Goal: Participate in discussion: Engage in conversation with other users on a specific topic

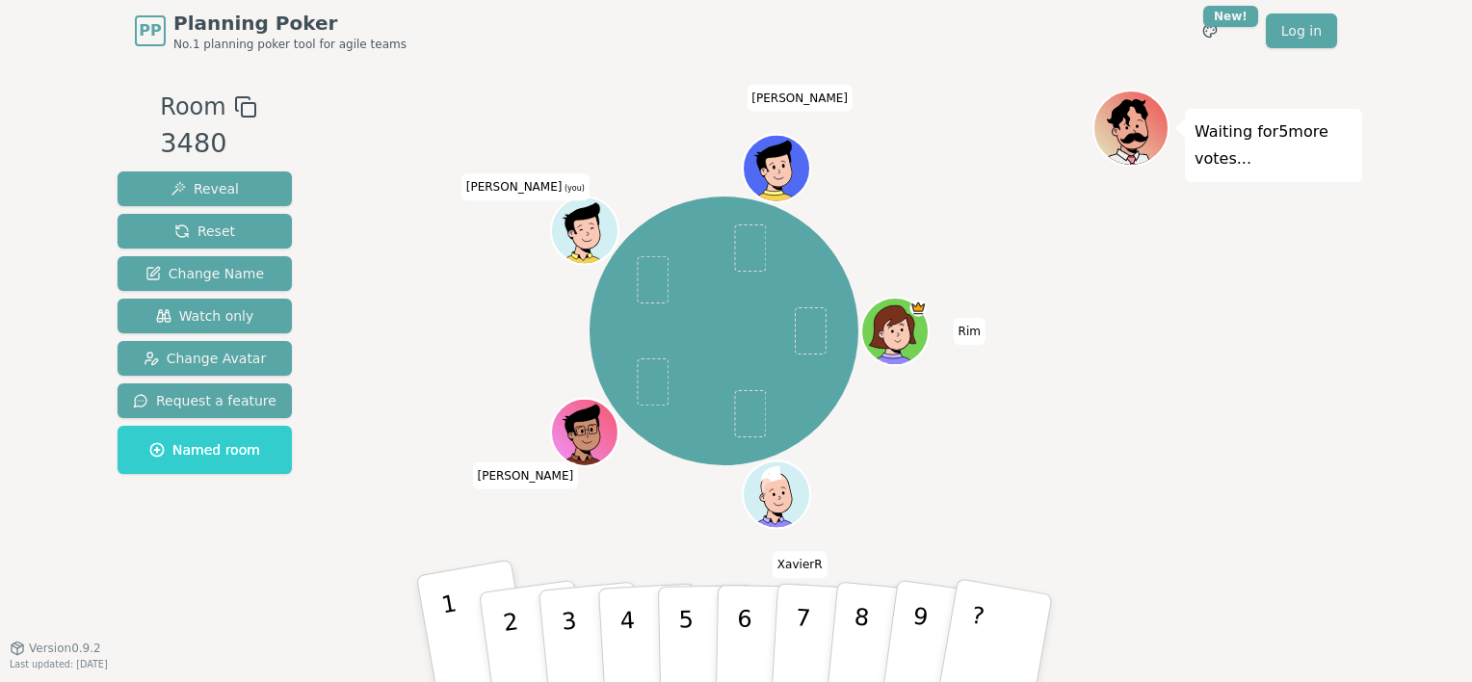
click at [447, 620] on p "1" at bounding box center [455, 642] width 33 height 105
click at [1194, 458] on div "Waiting for 4 more votes..." at bounding box center [1227, 355] width 270 height 530
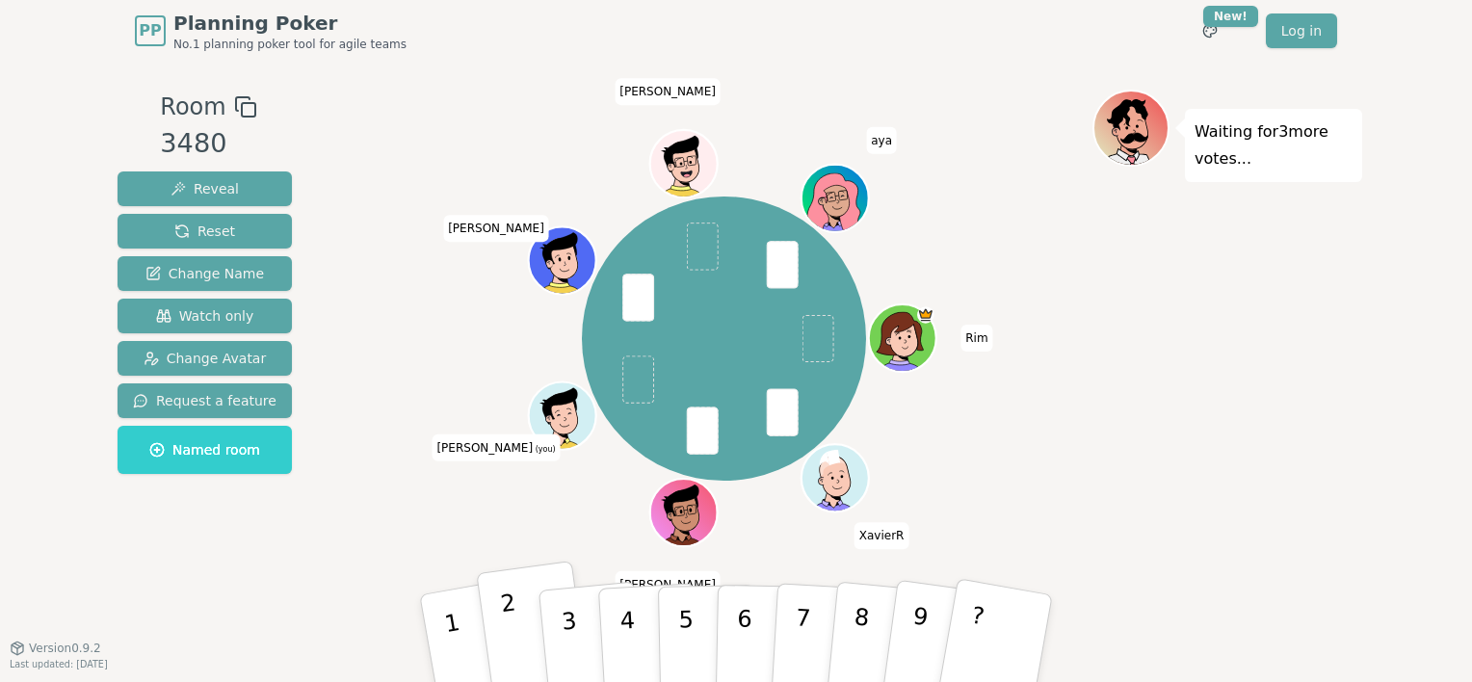
click at [524, 626] on button "2" at bounding box center [533, 639] width 115 height 156
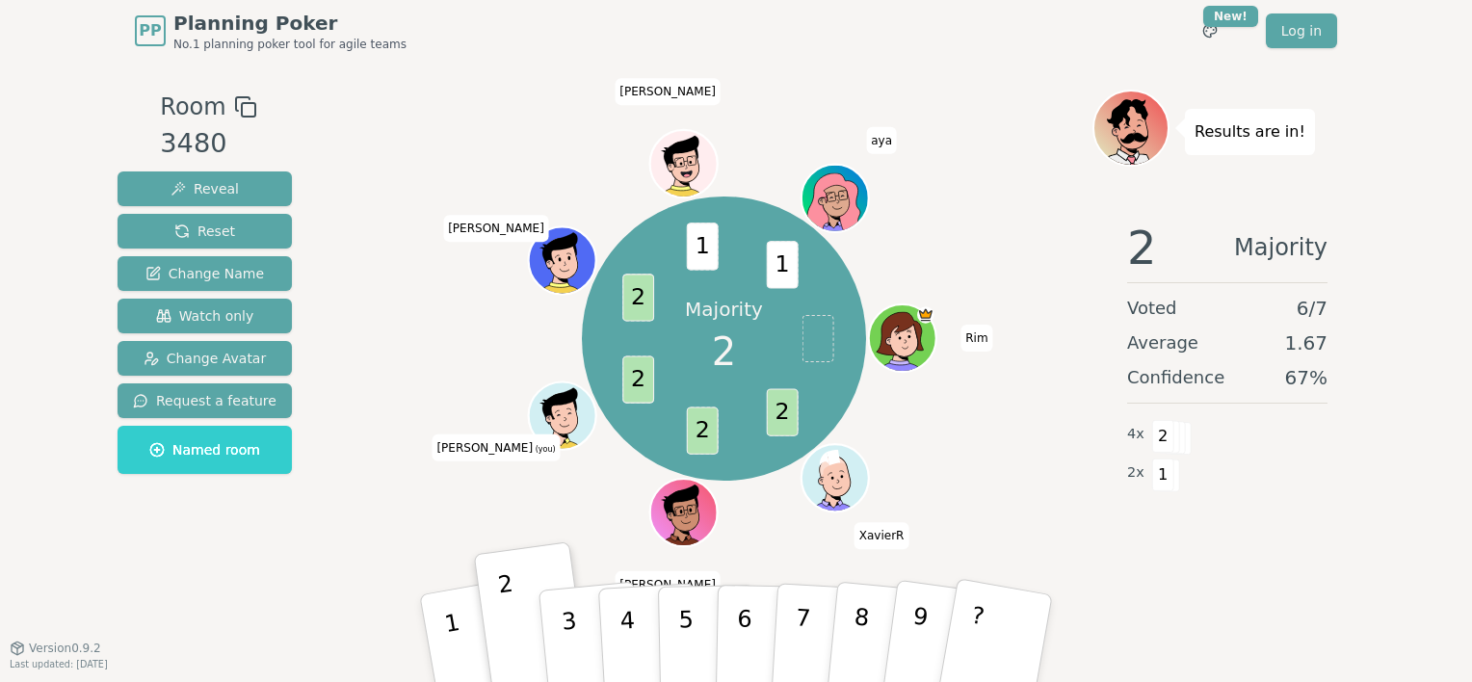
click at [332, 524] on div "Room 3480 Reveal Reset Change Name Watch only Change Avatar Request a feature N…" at bounding box center [736, 355] width 1252 height 530
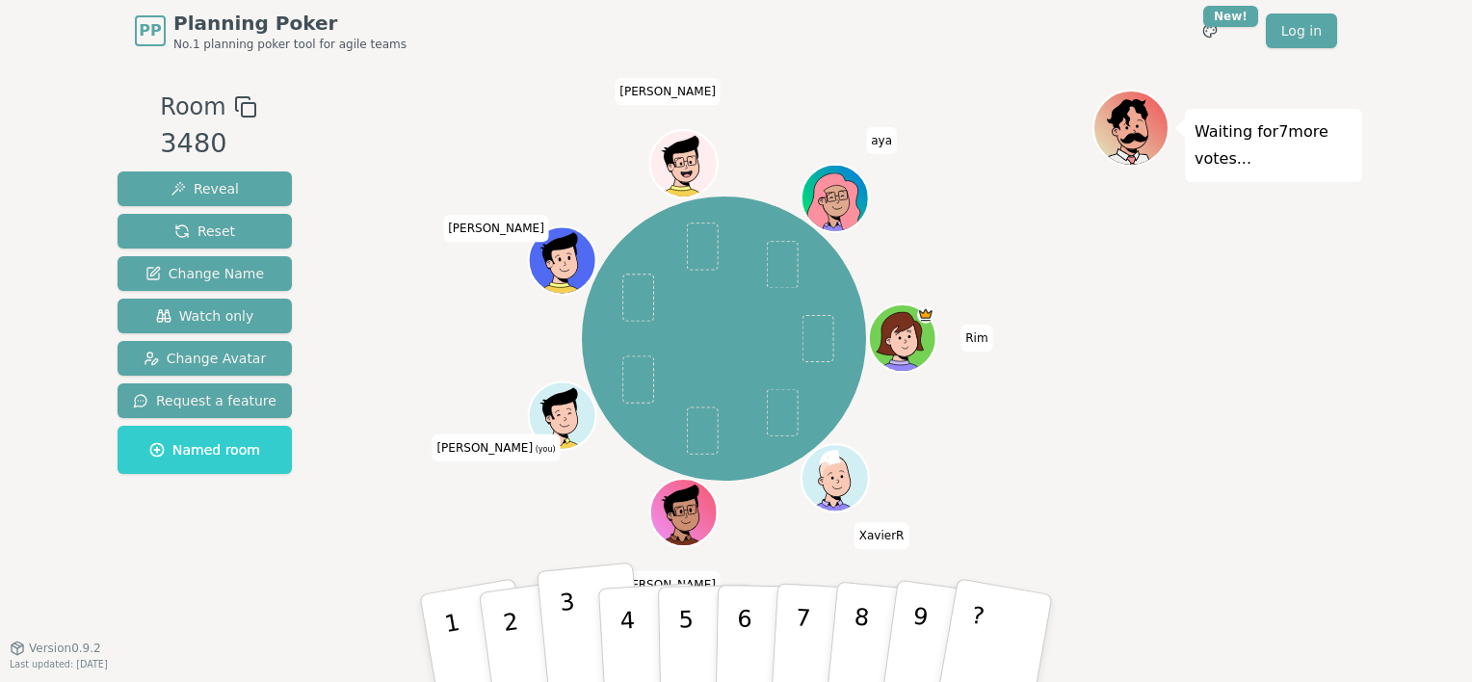
click at [569, 609] on p "3" at bounding box center [571, 641] width 25 height 105
click at [1257, 326] on div "Waiting for 6 more votes..." at bounding box center [1227, 355] width 270 height 530
click at [1242, 420] on div "Waiting for 6 more votes..." at bounding box center [1227, 355] width 270 height 530
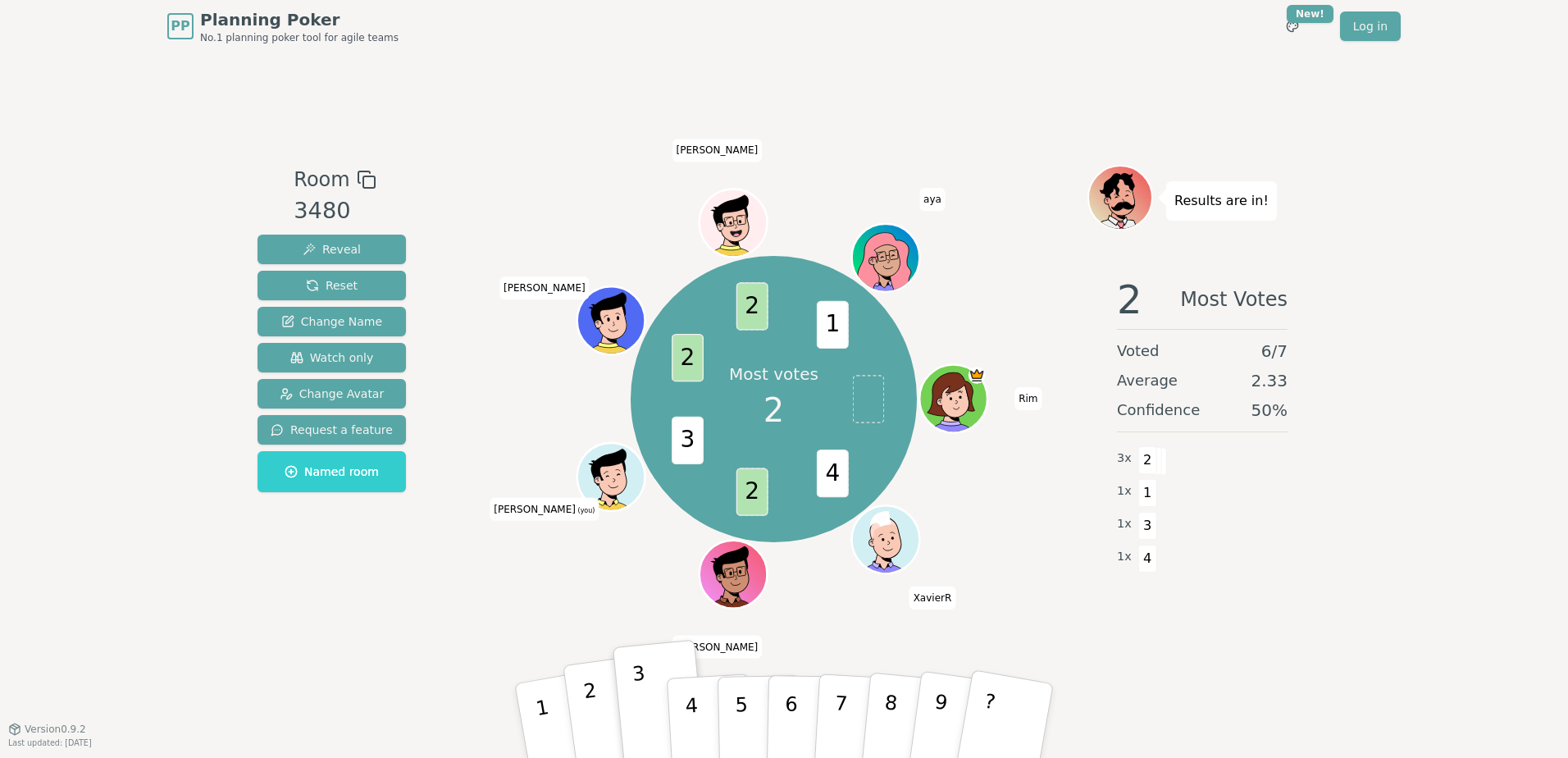
click at [602, 690] on button "2" at bounding box center [611, 721] width 98 height 133
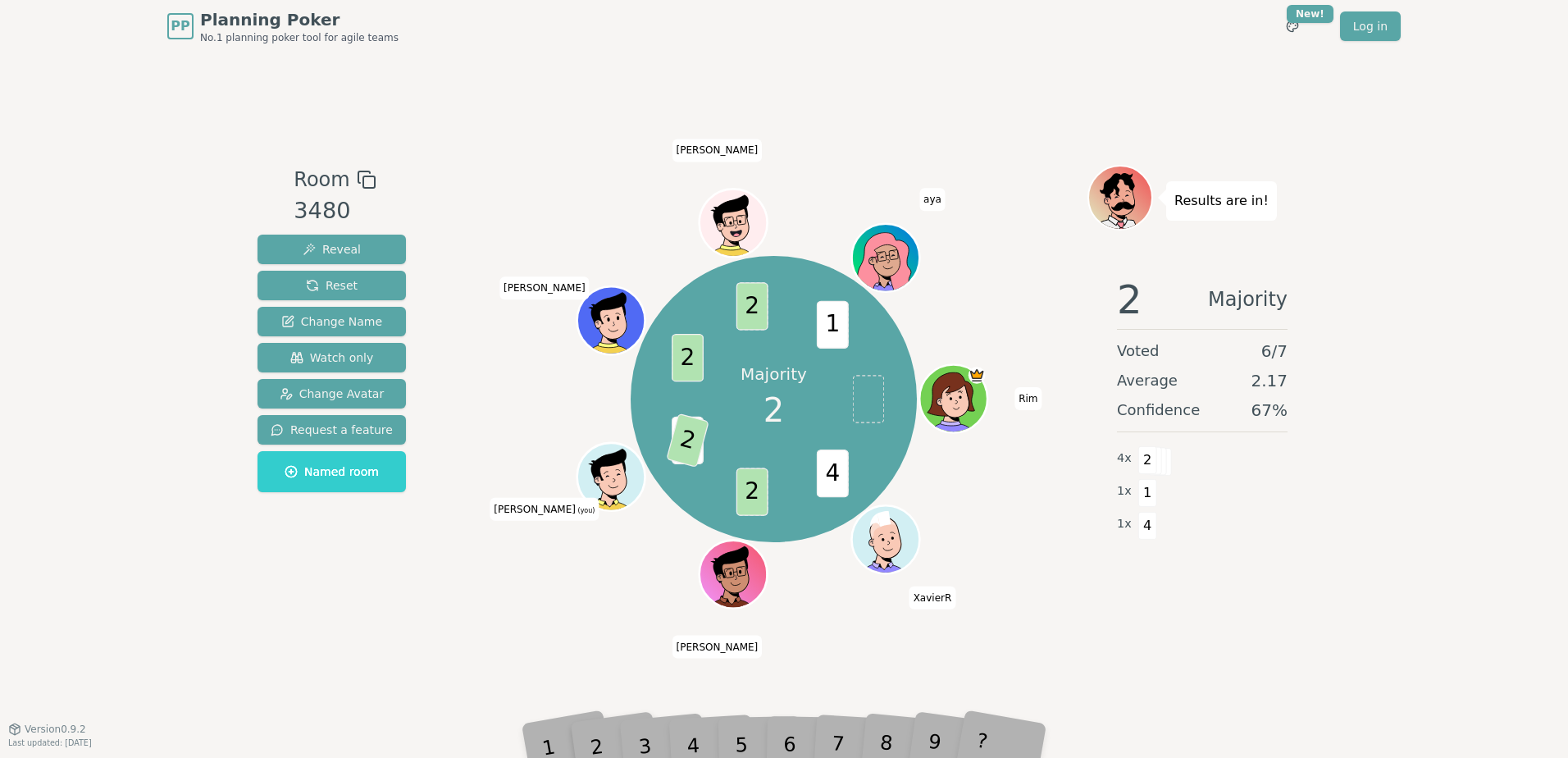
click at [498, 586] on div "Majority 2 4 2 3 2 2 2 1 Rim [PERSON_NAME] (you) [PERSON_NAME]" at bounding box center [773, 399] width 627 height 410
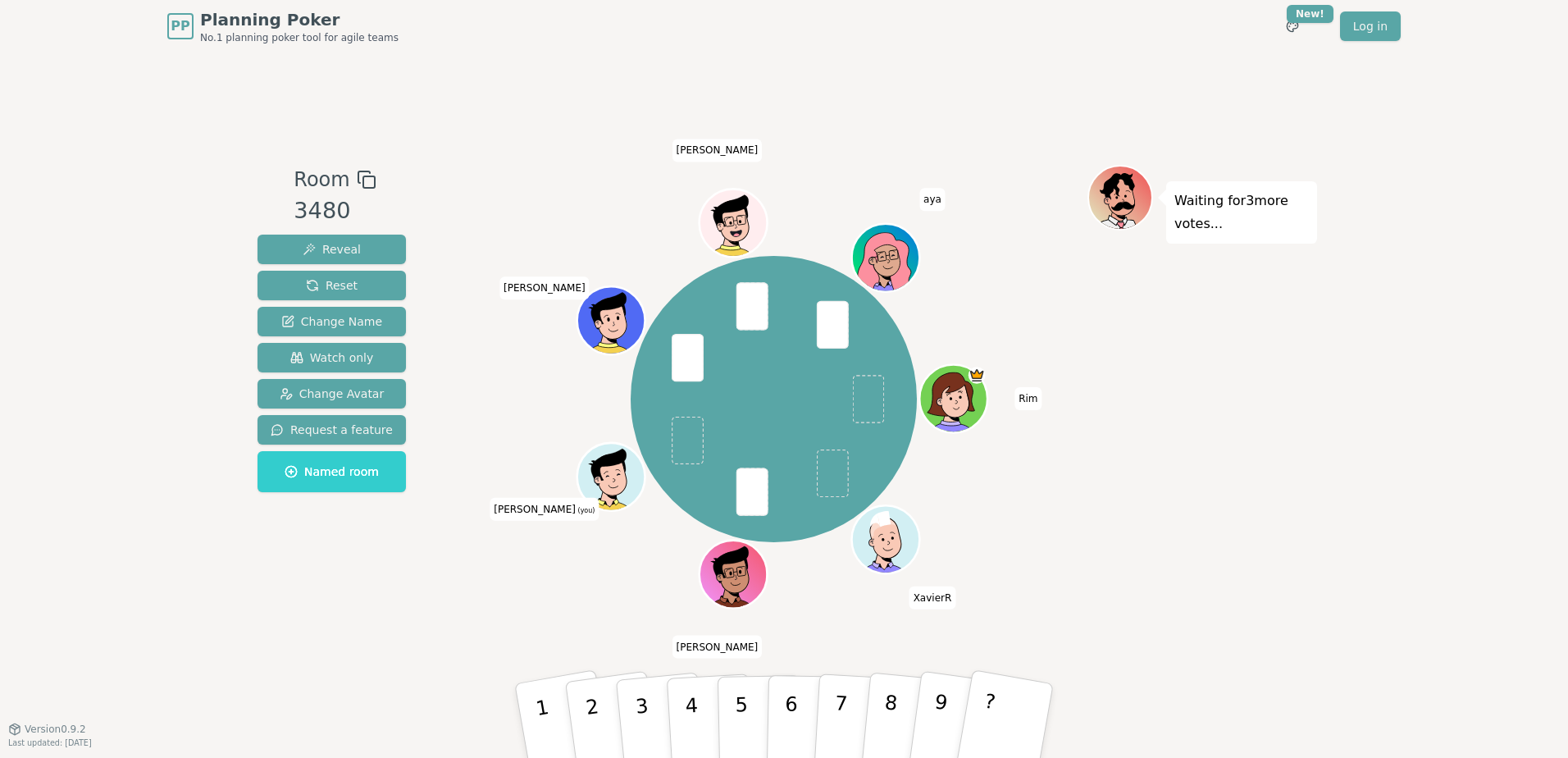
drag, startPoint x: 703, startPoint y: 698, endPoint x: 457, endPoint y: 613, distance: 260.3
click at [465, 617] on div "Room 3480 Reveal Reset Change Name Watch only Change Avatar Request a feature N…" at bounding box center [784, 391] width 1066 height 676
click at [654, 723] on button "3" at bounding box center [661, 721] width 94 height 130
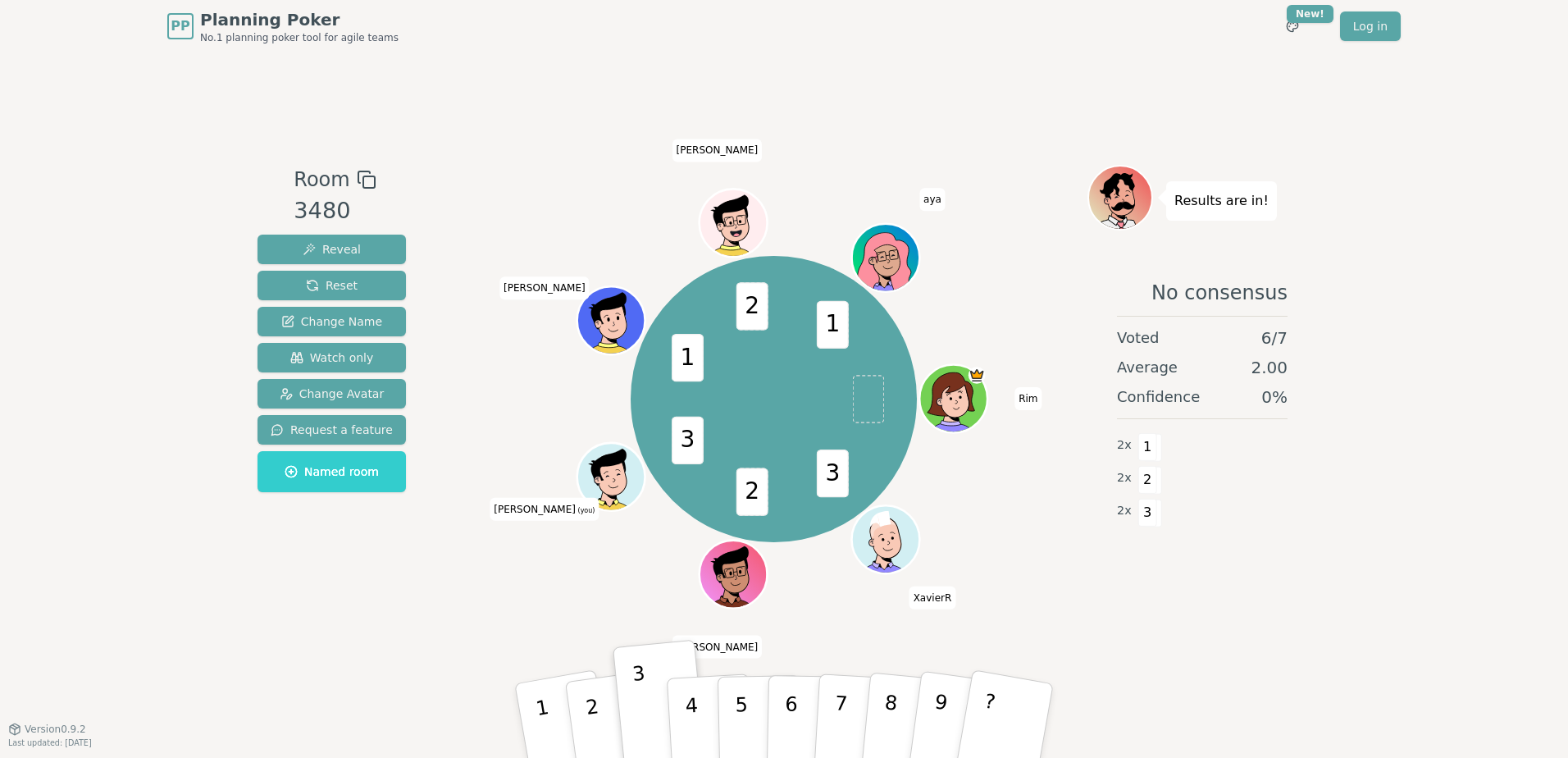
click at [1327, 548] on div "PP Planning Poker No.1 planning poker tool for agile teams Toggle theme New! Lo…" at bounding box center [784, 379] width 1568 height 758
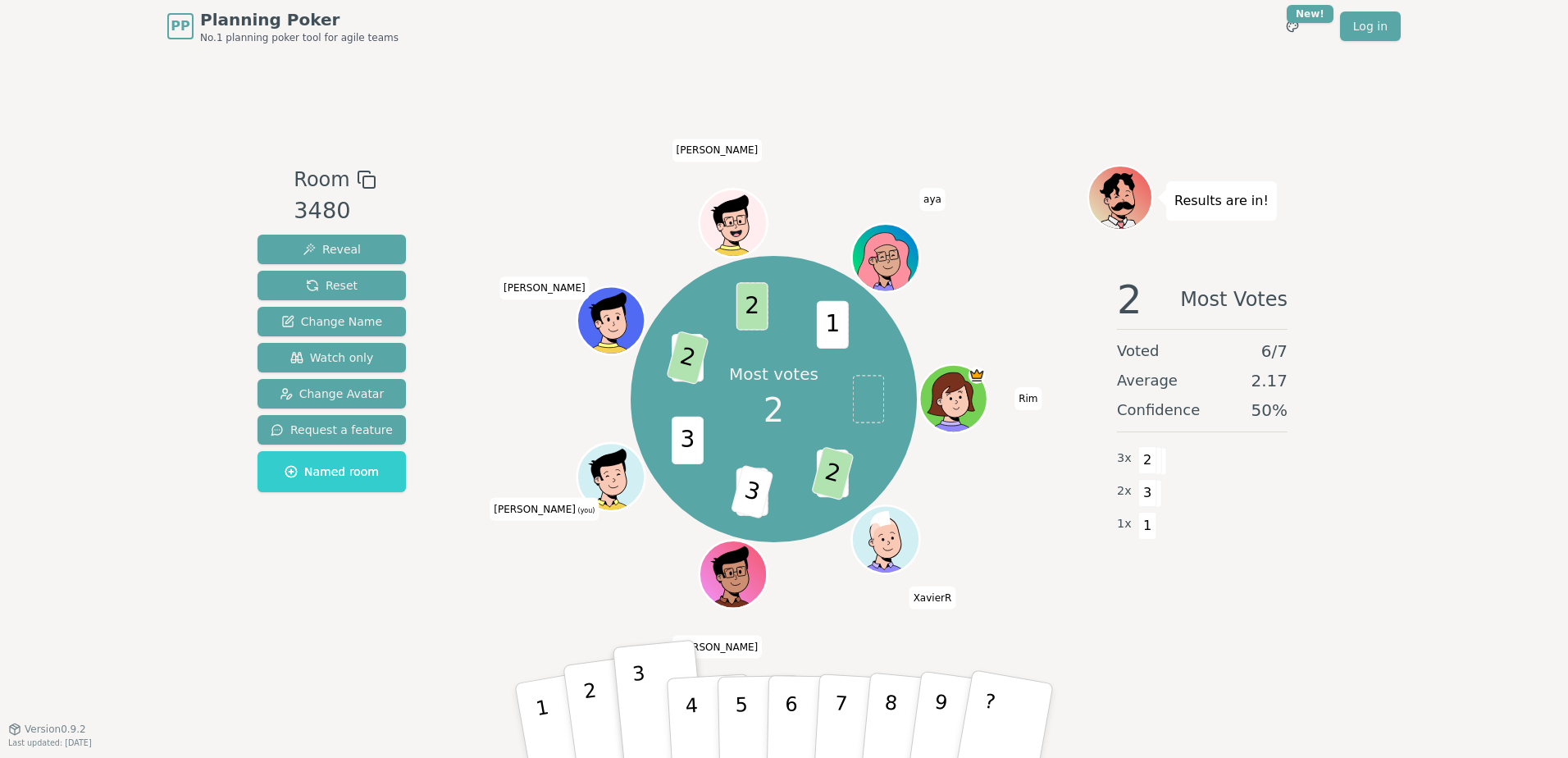
click at [598, 700] on button "2" at bounding box center [611, 721] width 98 height 133
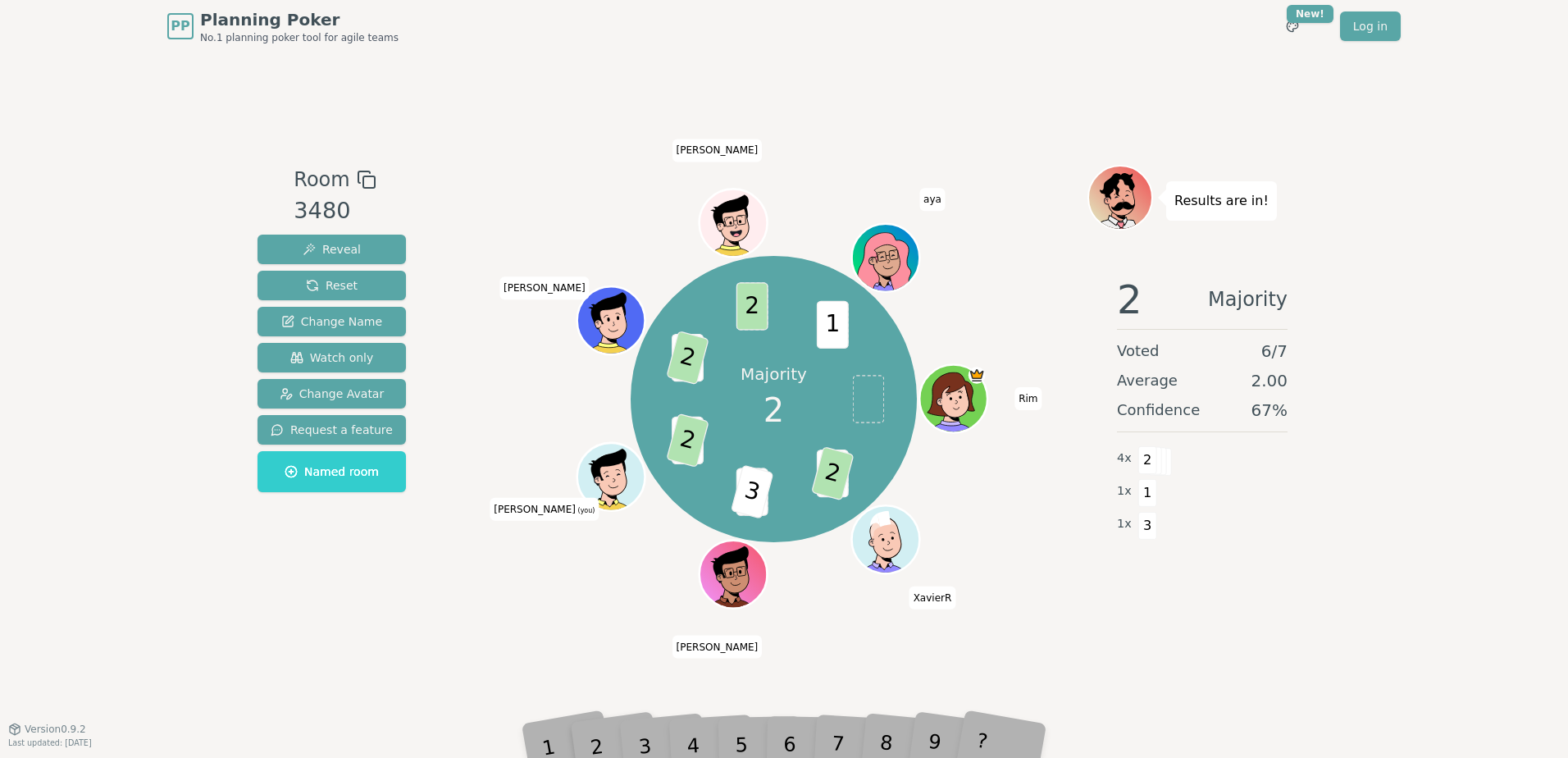
drag, startPoint x: 1384, startPoint y: 681, endPoint x: 1295, endPoint y: 663, distance: 90.8
click at [1381, 680] on div "PP Planning Poker No.1 planning poker tool for agile teams Toggle theme New! Lo…" at bounding box center [784, 379] width 1568 height 758
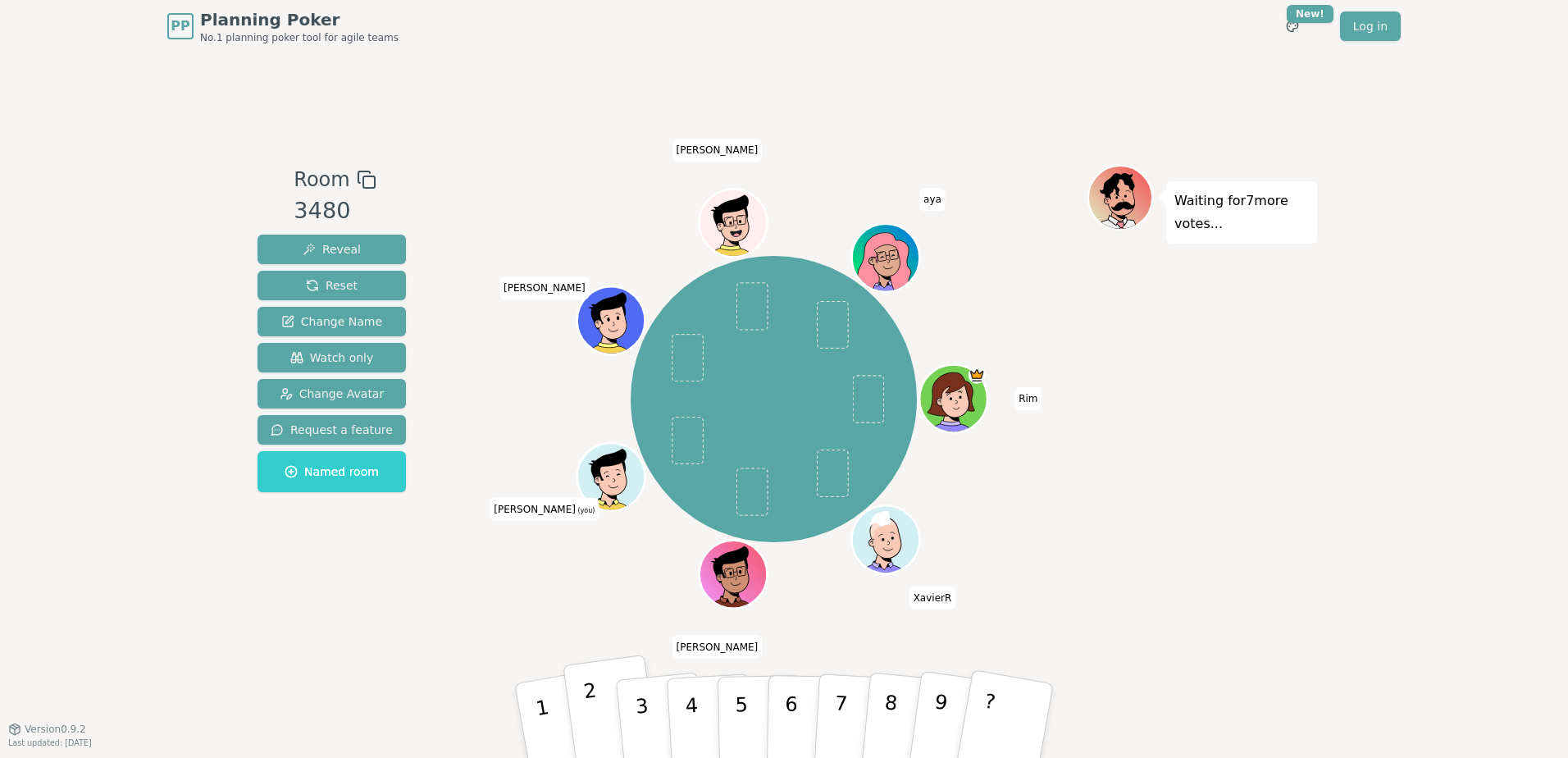
click at [606, 714] on button "2" at bounding box center [611, 721] width 98 height 133
click at [176, 607] on div "PP Planning Poker No.1 planning poker tool for agile teams Toggle theme New! Lo…" at bounding box center [784, 379] width 1568 height 758
click at [1316, 613] on div "Waiting for 3 more votes..." at bounding box center [1202, 391] width 230 height 451
click at [609, 710] on button "2" at bounding box center [611, 721] width 98 height 133
click at [643, 708] on p "3" at bounding box center [644, 723] width 21 height 89
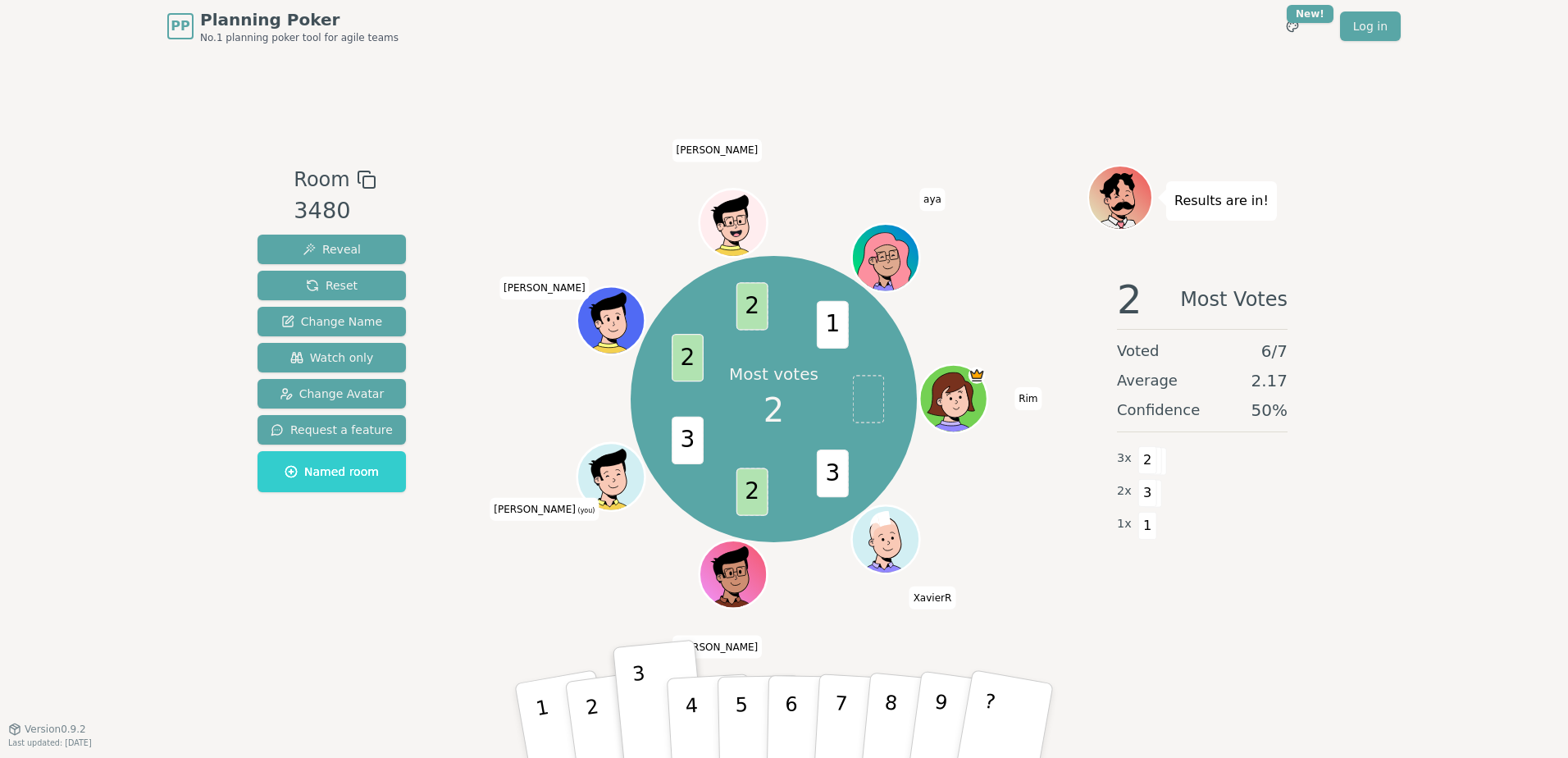
click at [1269, 680] on div "Room 3480 Reveal Reset Change Name Watch only Change Avatar Request a feature N…" at bounding box center [784, 391] width 1066 height 676
click at [1336, 615] on div "PP Planning Poker No.1 planning poker tool for agile teams Toggle theme New! Lo…" at bounding box center [784, 379] width 1568 height 758
click at [1531, 434] on div "PP Planning Poker No.1 planning poker tool for agile teams Toggle theme New! Lo…" at bounding box center [784, 379] width 1568 height 758
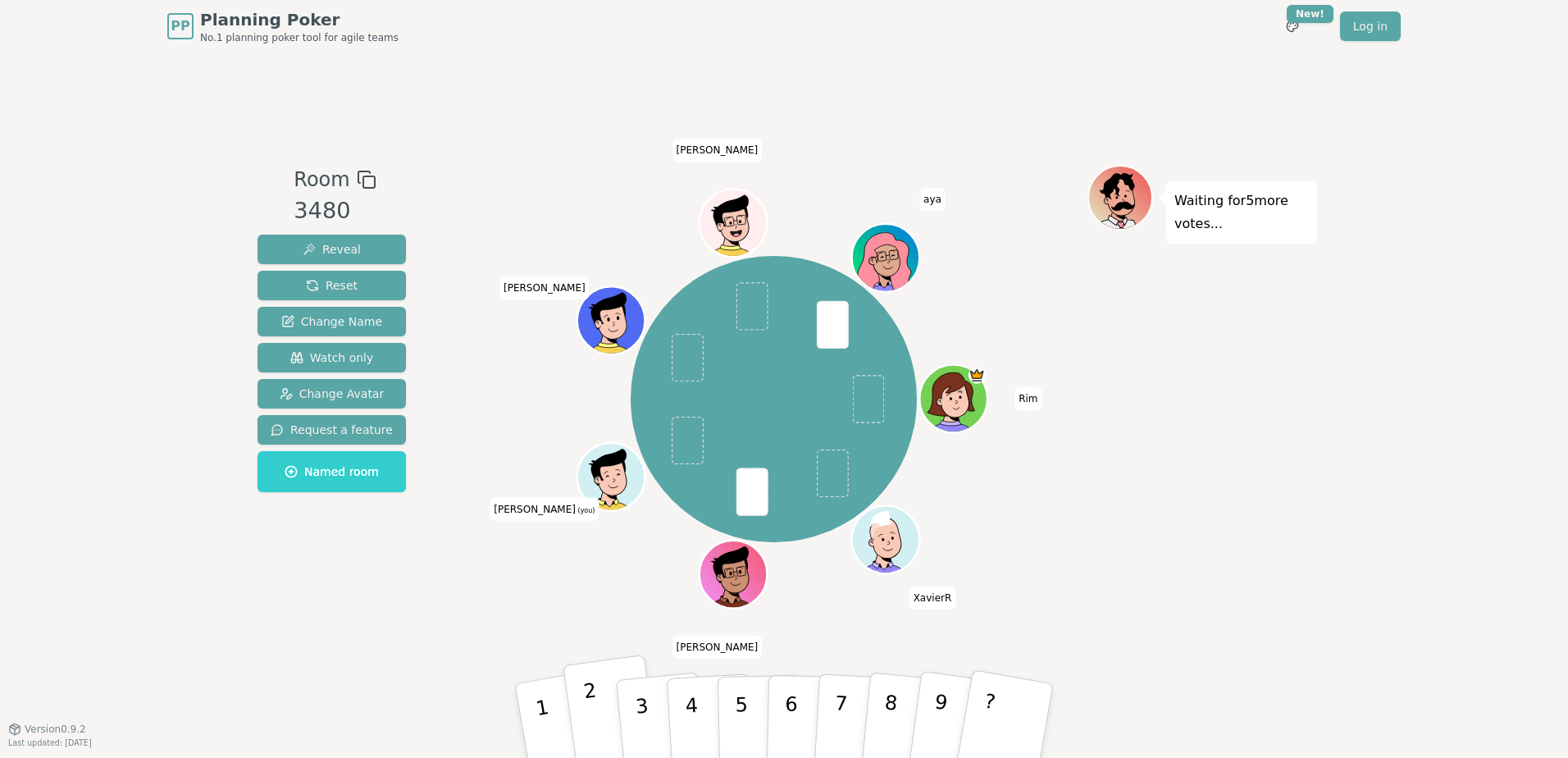
click at [604, 705] on button "2" at bounding box center [611, 721] width 98 height 133
click at [177, 352] on div "PP Planning Poker No.1 planning poker tool for agile teams Toggle theme New! Lo…" at bounding box center [784, 379] width 1568 height 758
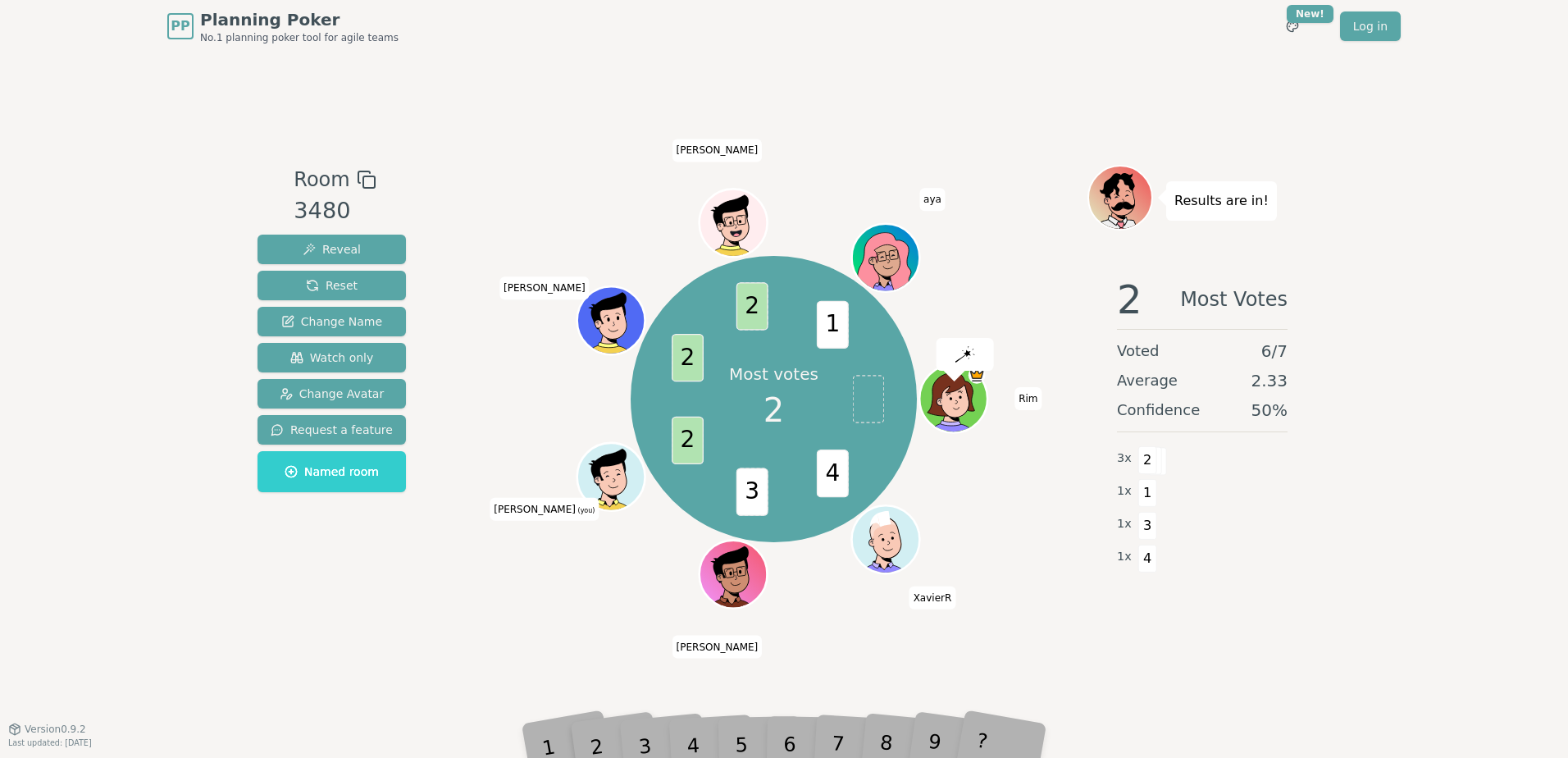
click at [696, 738] on div "4" at bounding box center [710, 721] width 53 height 60
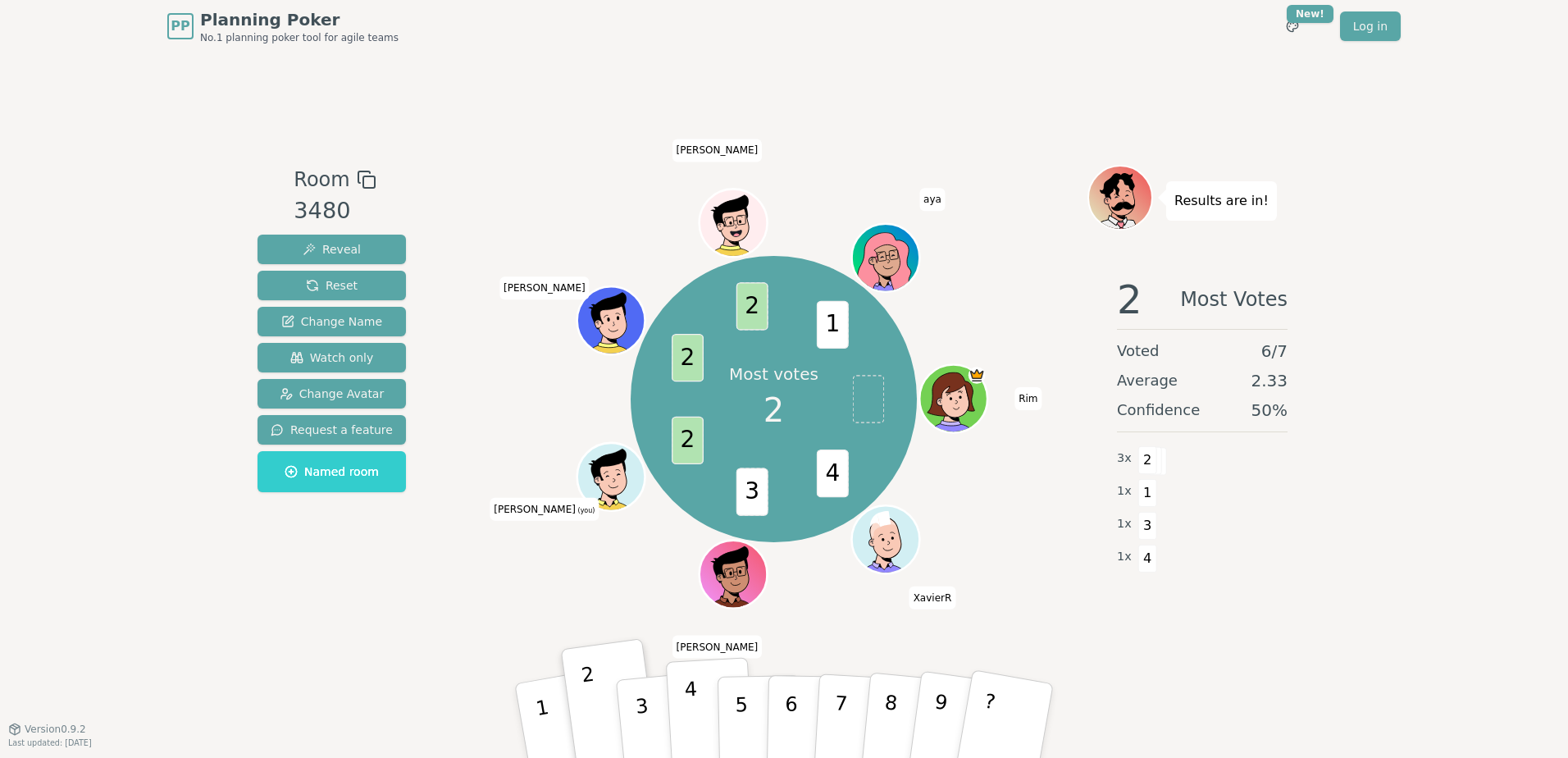
click at [688, 719] on p "4" at bounding box center [692, 722] width 18 height 89
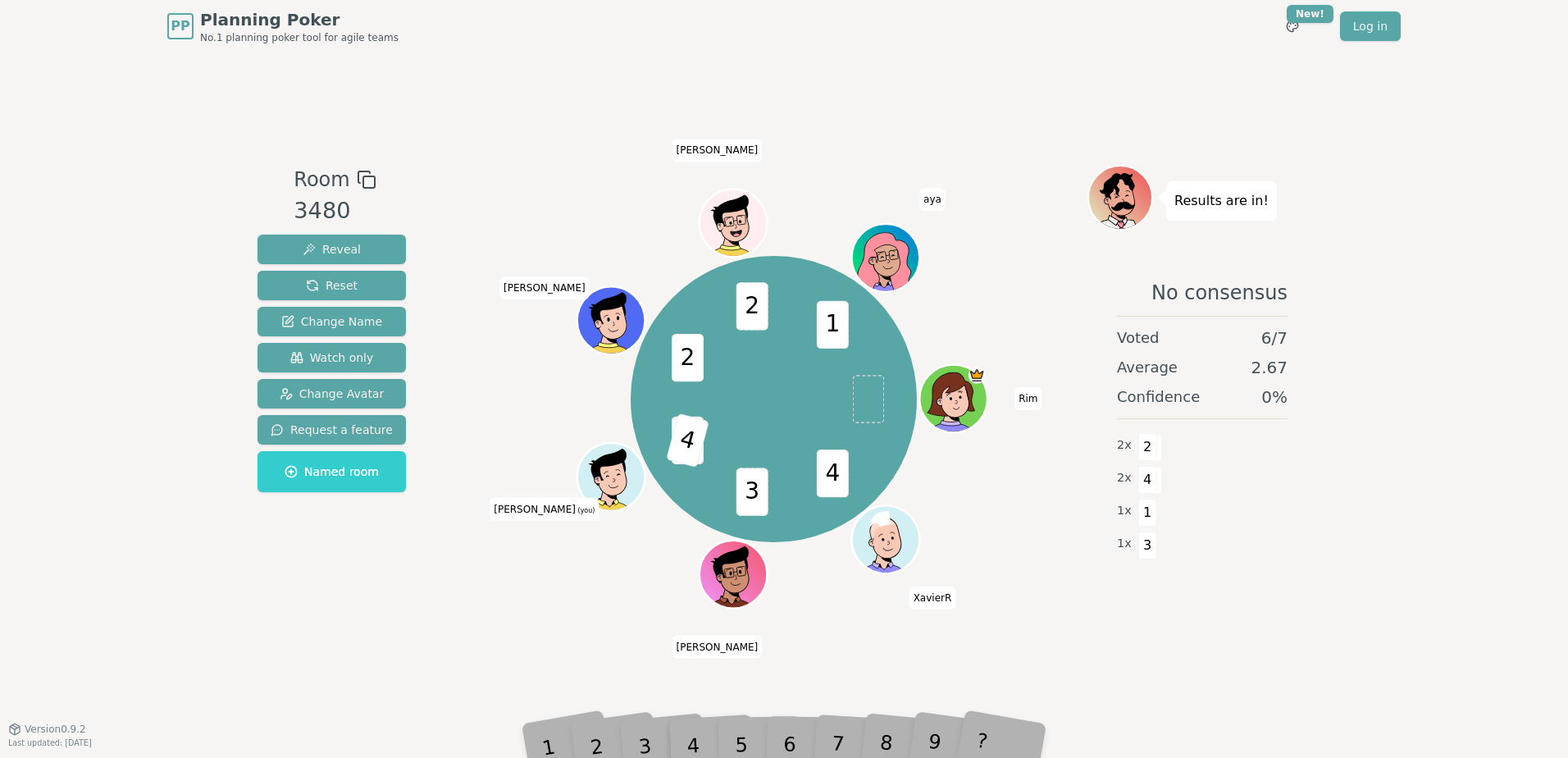
click at [377, 636] on div "Room 3480 Reveal Reset Change Name Watch only Change Avatar Request a feature N…" at bounding box center [784, 391] width 1066 height 676
click at [123, 382] on div "PP Planning Poker No.1 planning poker tool for agile teams Toggle theme New! Lo…" at bounding box center [784, 379] width 1568 height 758
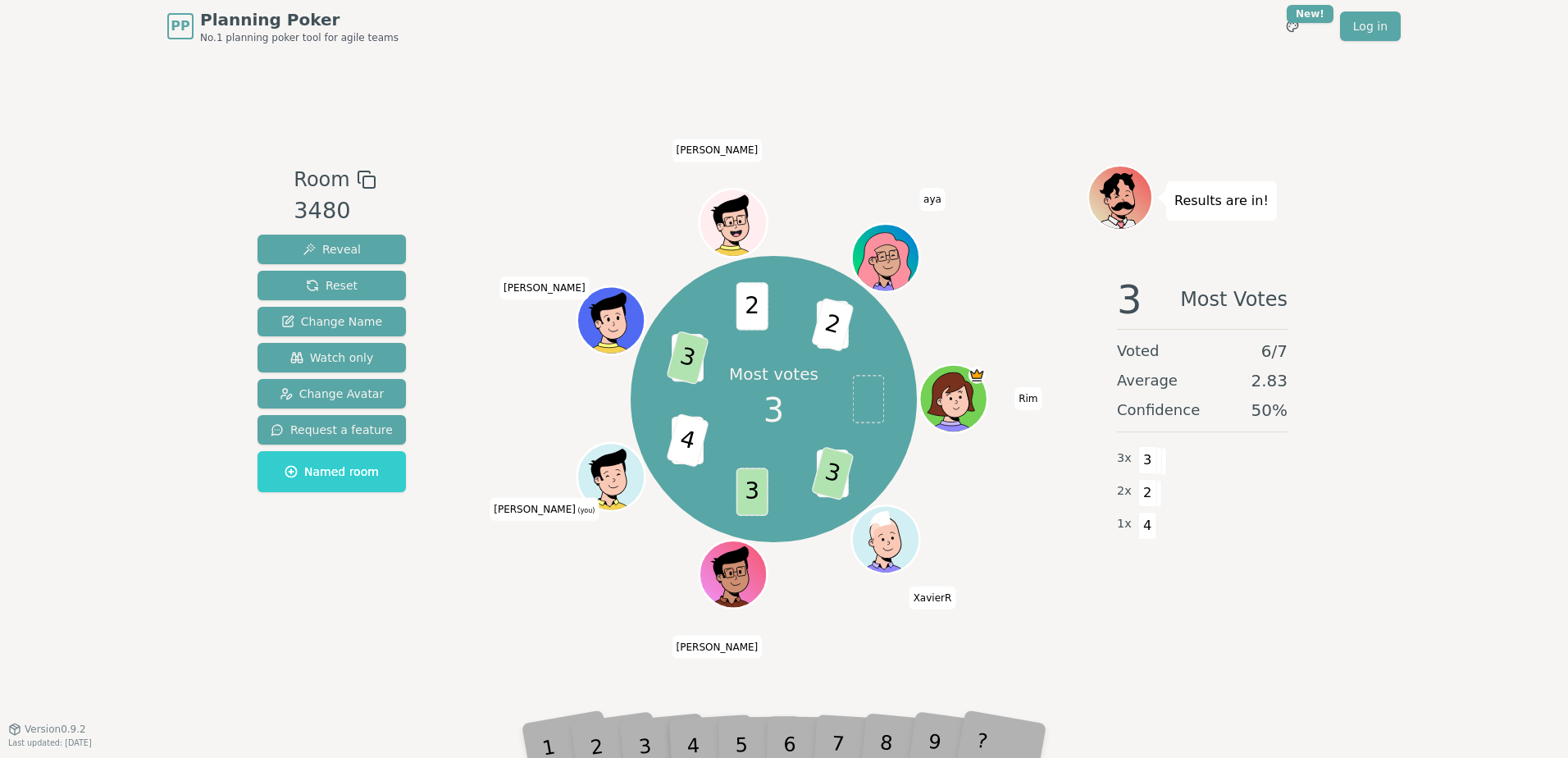
click at [134, 336] on div "PP Planning Poker No.1 planning poker tool for agile teams Toggle theme New! Lo…" at bounding box center [784, 379] width 1568 height 758
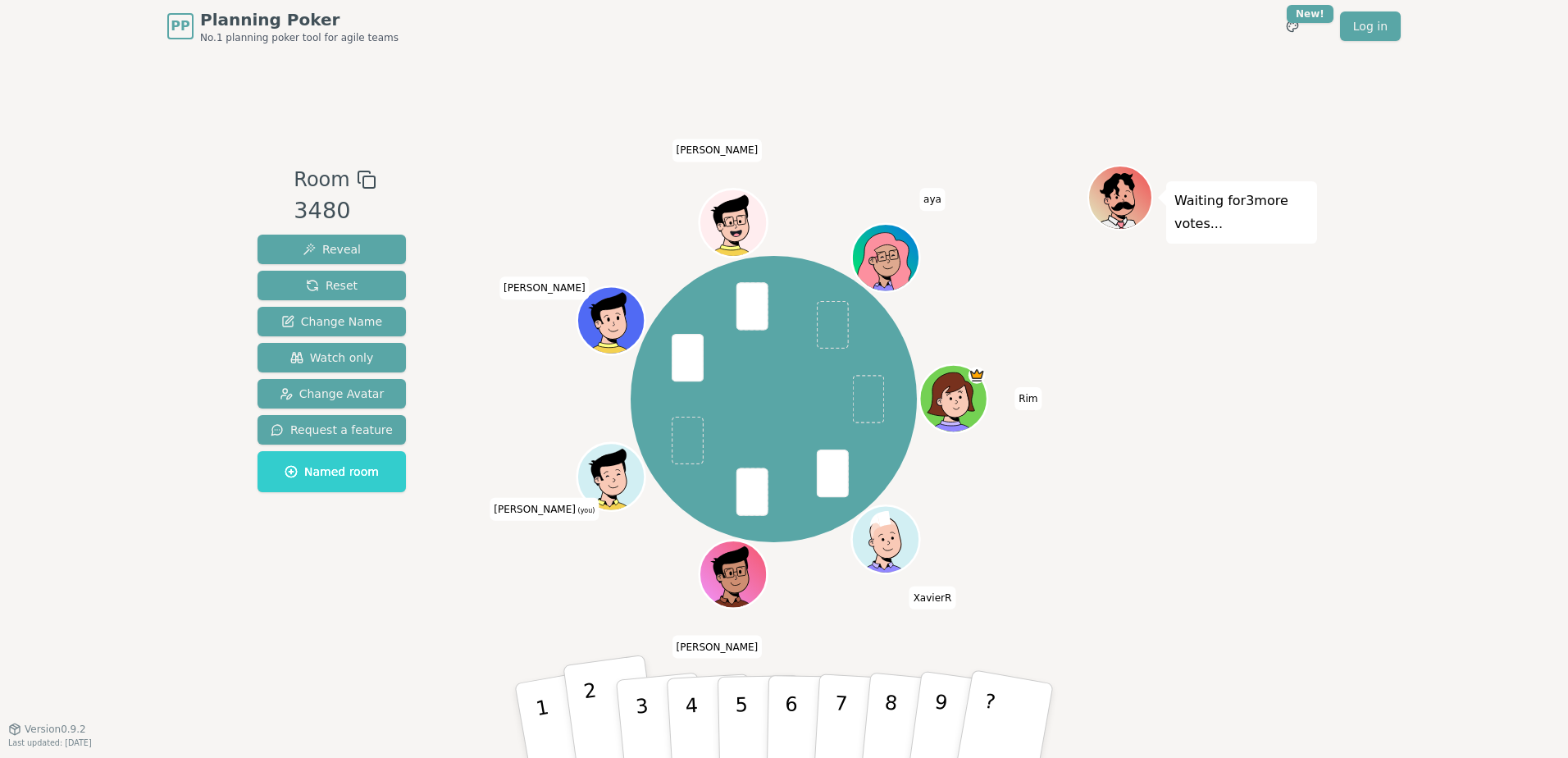
click at [604, 718] on button "2" at bounding box center [611, 721] width 98 height 133
click at [128, 592] on div "PP Planning Poker No.1 planning poker tool for agile teams Toggle theme New! Lo…" at bounding box center [784, 379] width 1568 height 758
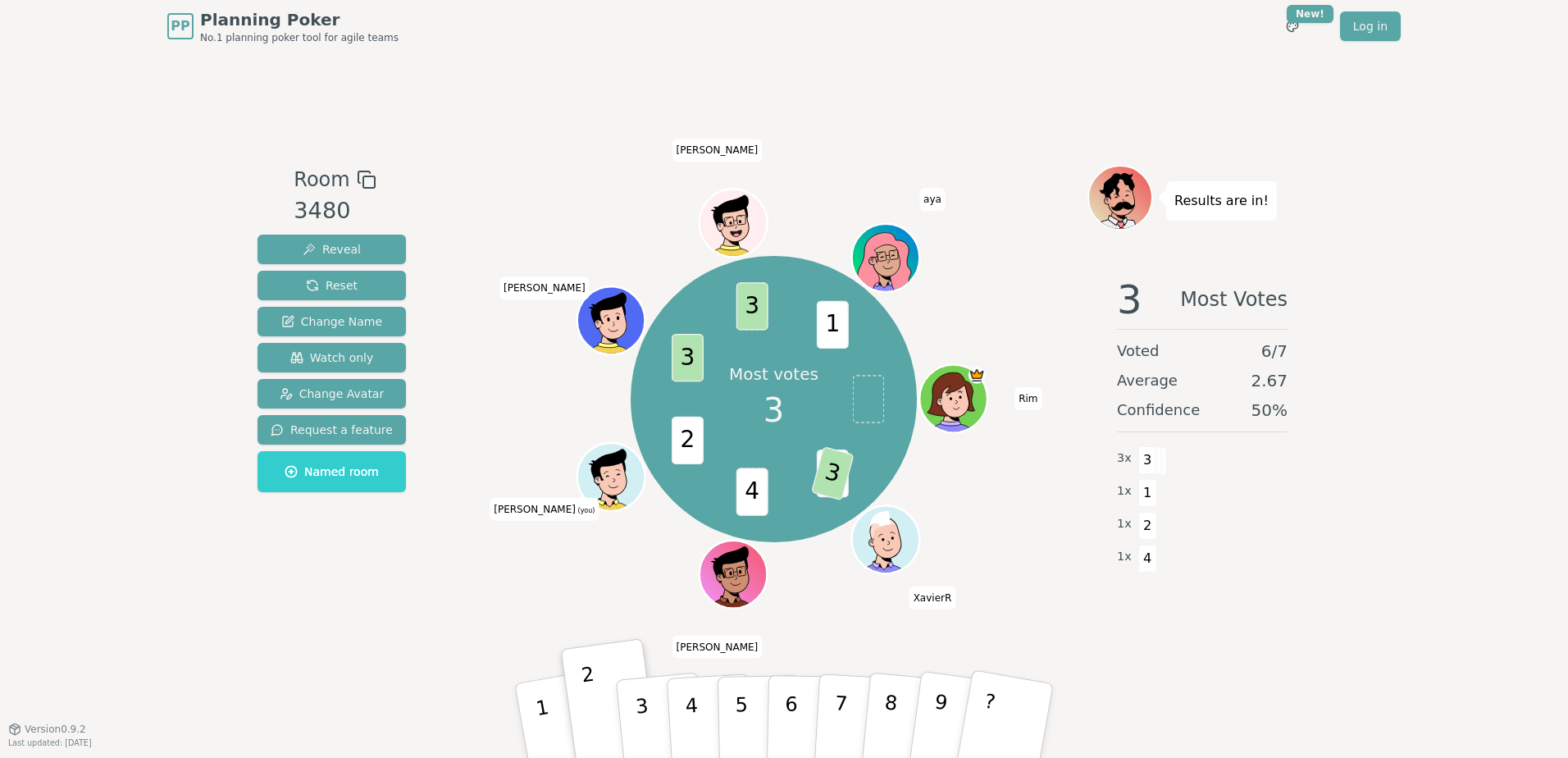
click at [292, 680] on div "Room 3480 Reveal Reset Change Name Watch only Change Avatar Request a feature N…" at bounding box center [784, 391] width 1066 height 676
click at [382, 693] on div "Room 3480 Reveal Reset Change Name Watch only Change Avatar Request a feature N…" at bounding box center [784, 391] width 1066 height 676
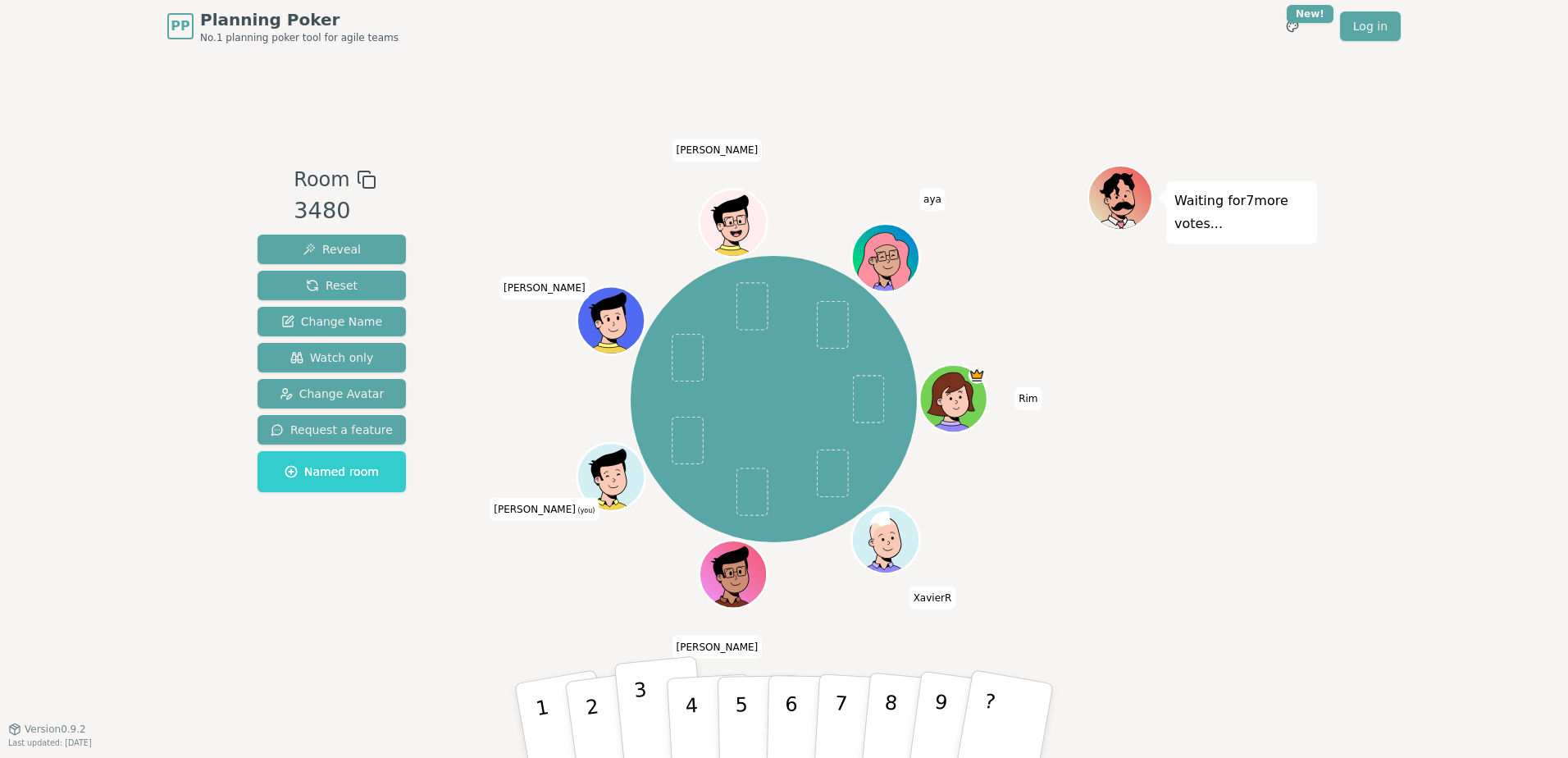
click at [641, 726] on p "3" at bounding box center [644, 723] width 21 height 89
click at [75, 543] on div "PP Planning Poker No.1 planning poker tool for agile teams Toggle theme New! Lo…" at bounding box center [784, 379] width 1568 height 758
click at [598, 715] on button "2" at bounding box center [611, 721] width 98 height 133
click at [176, 599] on div "PP Planning Poker No.1 planning poker tool for agile teams Toggle theme New! Lo…" at bounding box center [784, 379] width 1568 height 758
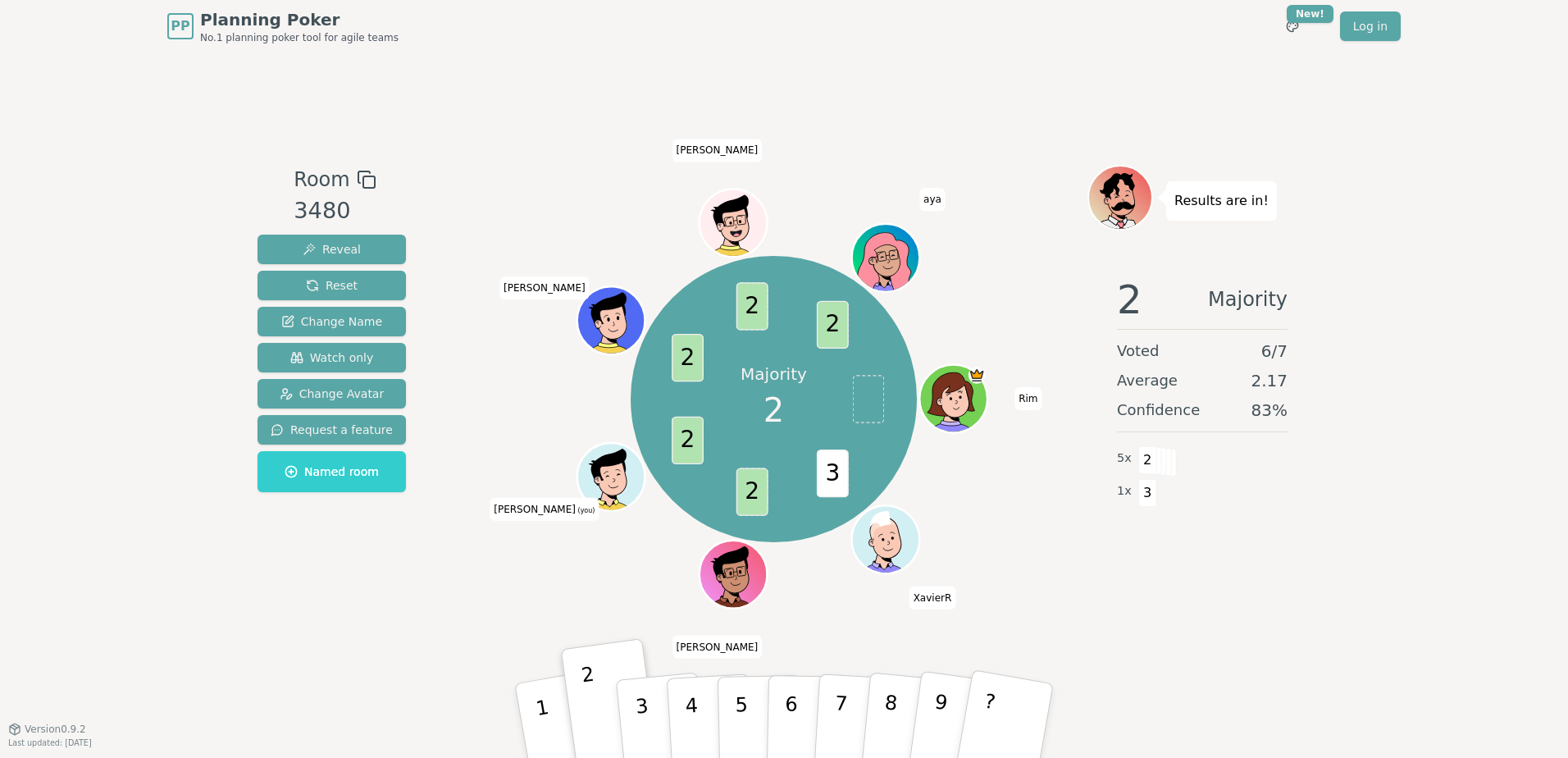
click at [331, 641] on div "Room 3480 Reveal Reset Change Name Watch only Change Avatar Request a feature N…" at bounding box center [784, 391] width 1066 height 676
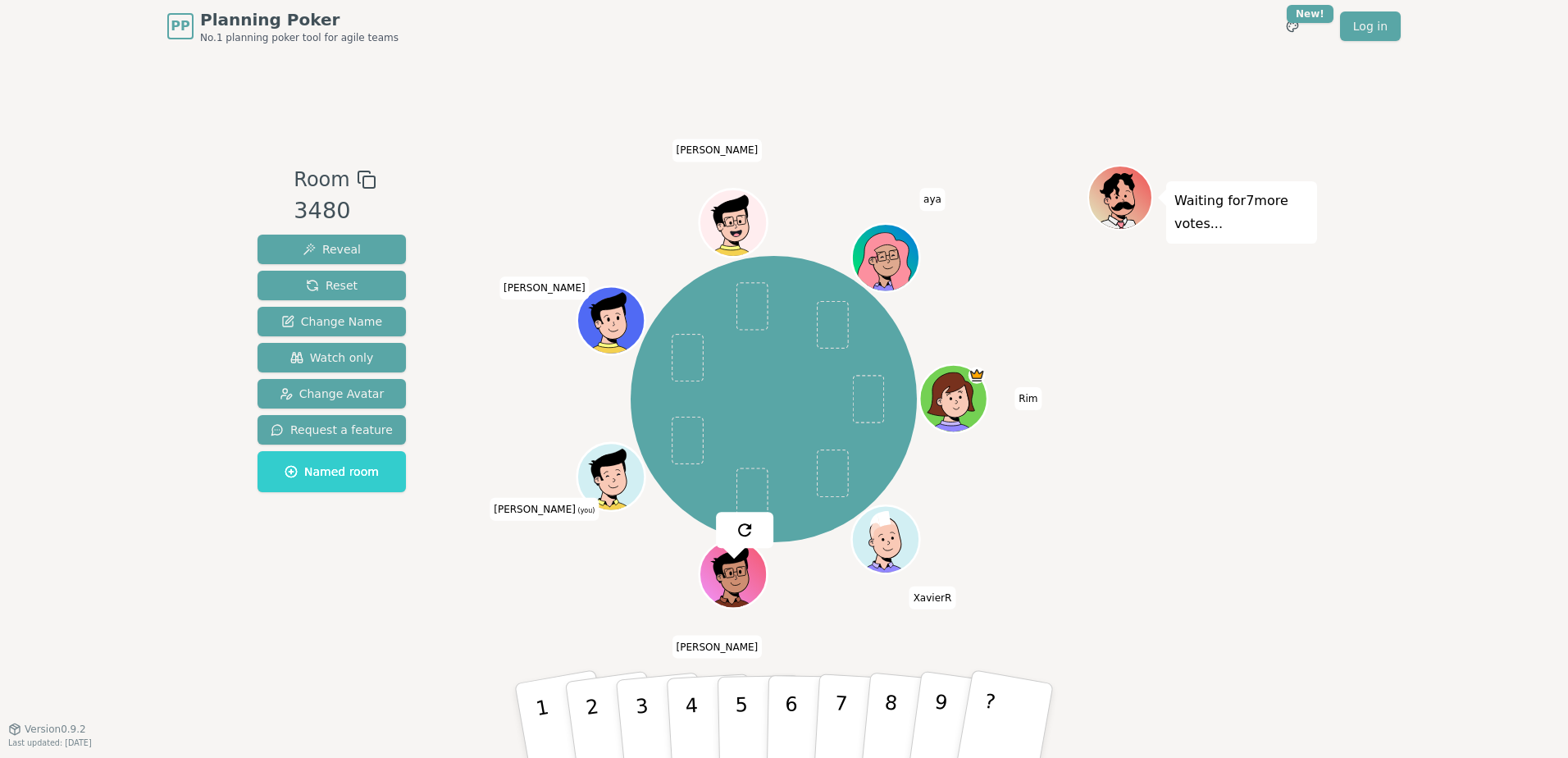
click at [134, 497] on div "PP Planning Poker No.1 planning poker tool for agile teams Toggle theme New! Lo…" at bounding box center [784, 379] width 1568 height 758
click at [611, 739] on button "2" at bounding box center [611, 721] width 98 height 133
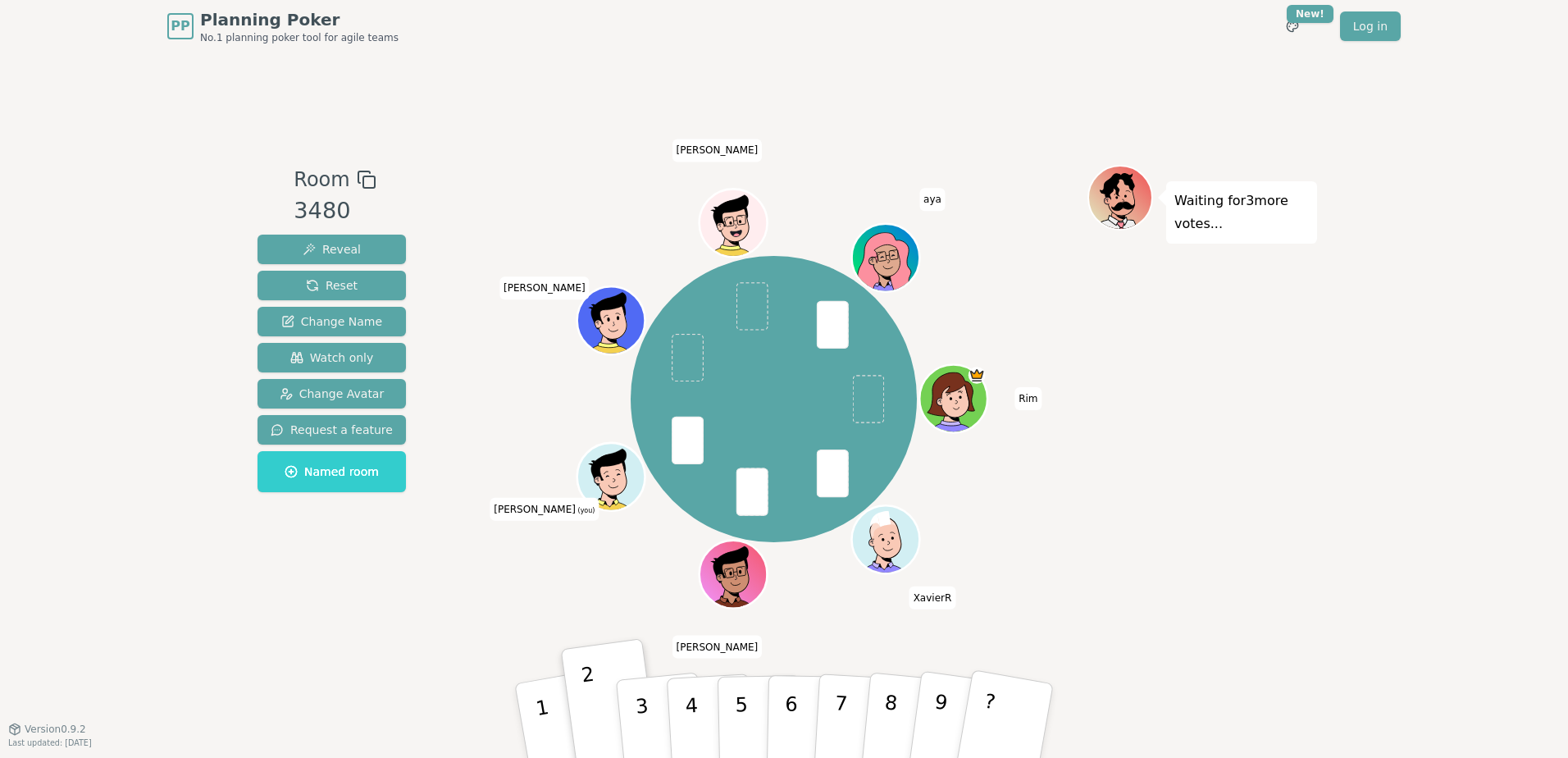
click at [323, 635] on div "Room 3480 Reveal Reset Change Name Watch only Change Avatar Request a feature N…" at bounding box center [784, 391] width 1066 height 676
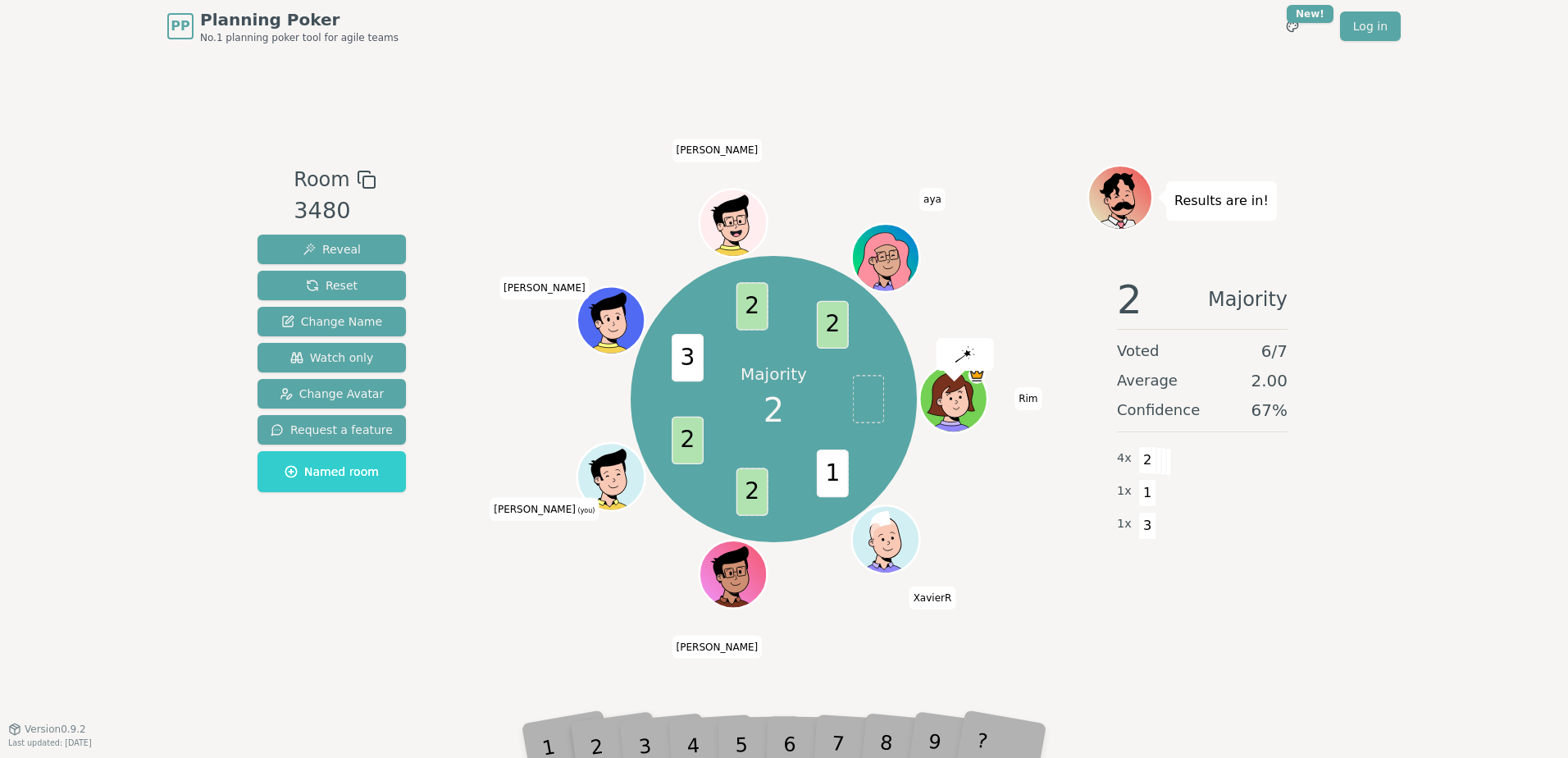
click at [100, 413] on div "PP Planning Poker No.1 planning poker tool for agile teams Toggle theme New! Lo…" at bounding box center [784, 379] width 1568 height 758
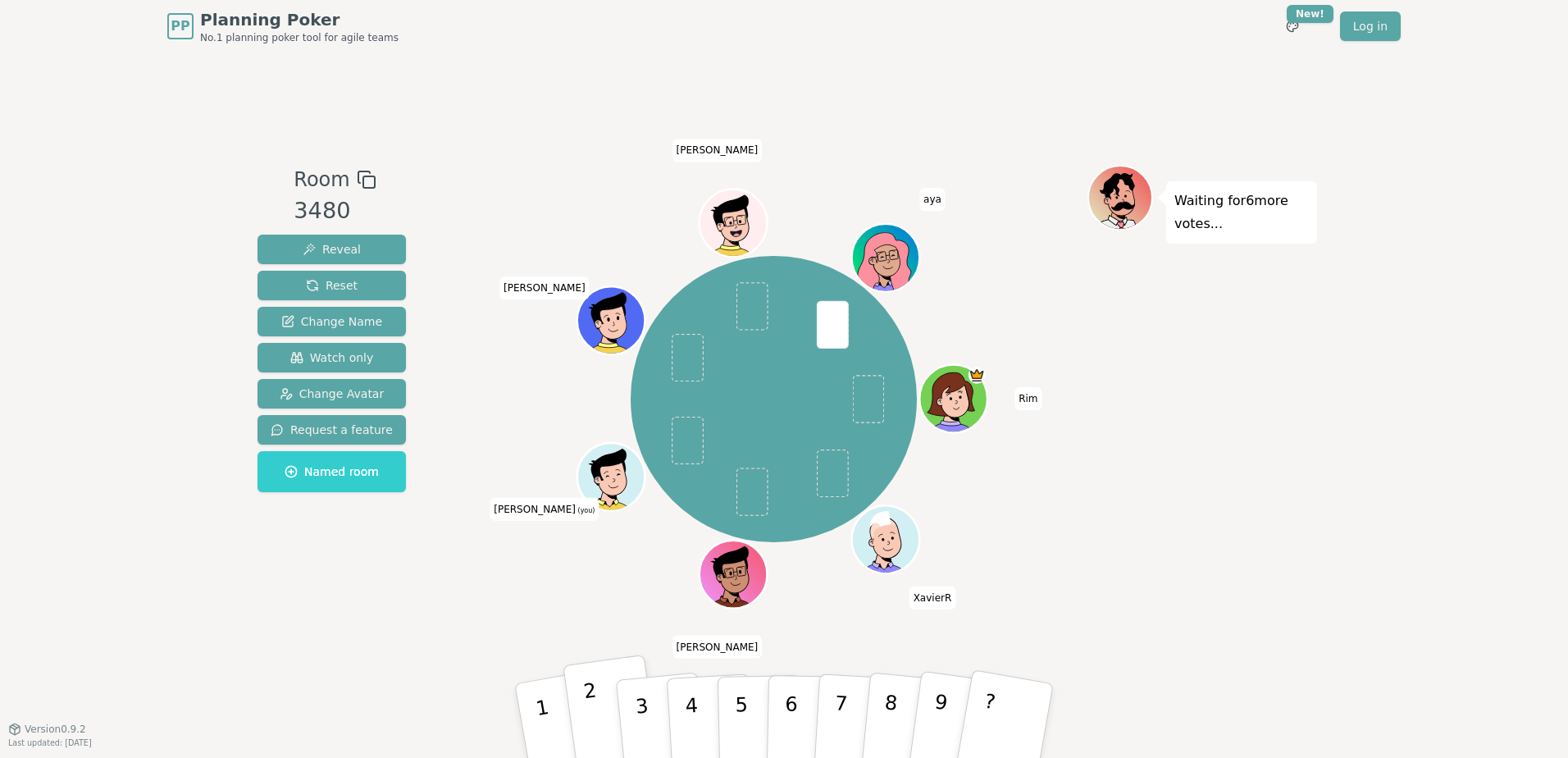
drag, startPoint x: 605, startPoint y: 713, endPoint x: 589, endPoint y: 709, distance: 16.5
click at [604, 713] on button "2" at bounding box center [611, 721] width 98 height 133
click at [85, 387] on div "PP Planning Poker No.1 planning poker tool for agile teams Toggle theme New! Lo…" at bounding box center [784, 379] width 1568 height 758
click at [1300, 520] on div "Waiting for 7 more votes..." at bounding box center [1202, 391] width 230 height 451
click at [650, 725] on button "3" at bounding box center [661, 721] width 94 height 130
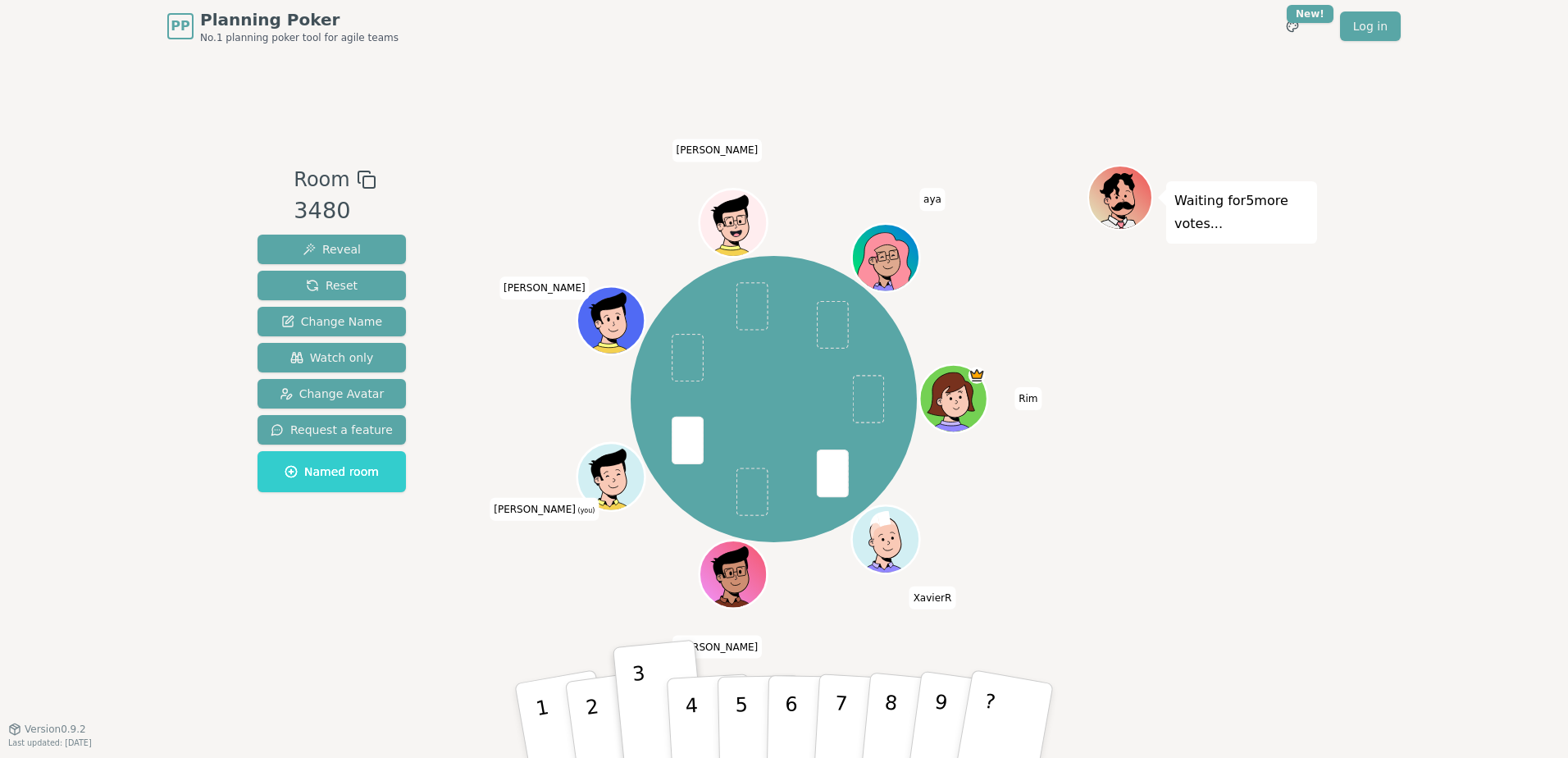
click at [413, 668] on div "Room 3480 Reveal Reset Change Name Watch only Change Avatar Request a feature N…" at bounding box center [784, 391] width 1066 height 676
click at [691, 708] on p "4" at bounding box center [692, 722] width 18 height 89
click at [374, 656] on div "Room 3480 Reveal Reset Change Name Watch only Change Avatar Request a feature N…" at bounding box center [784, 391] width 1066 height 676
